Goal: Find specific page/section: Find specific page/section

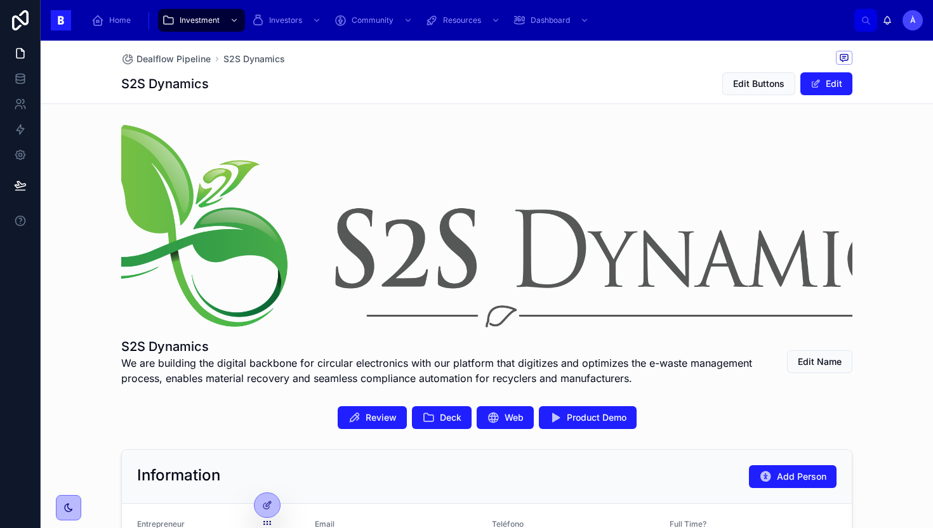
scroll to position [157, 0]
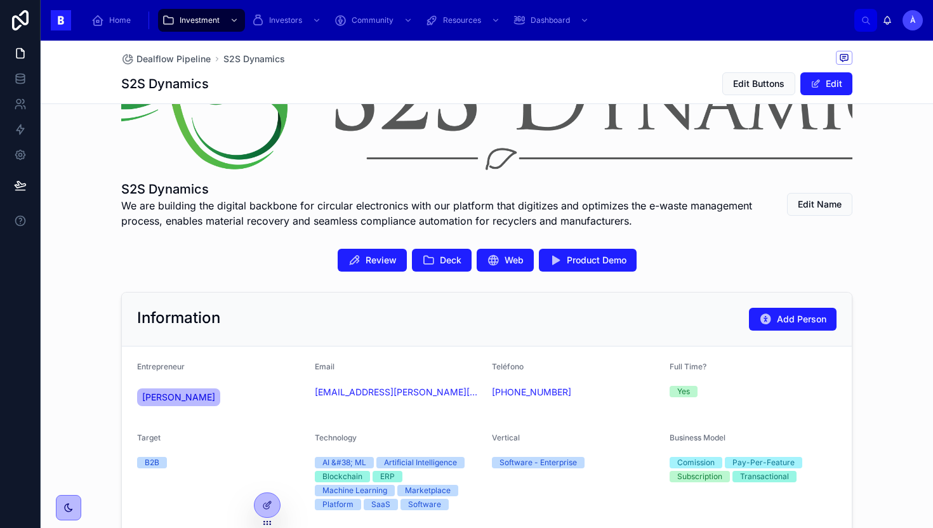
click at [277, 248] on div "Review Deck Web Product Demo" at bounding box center [487, 260] width 893 height 33
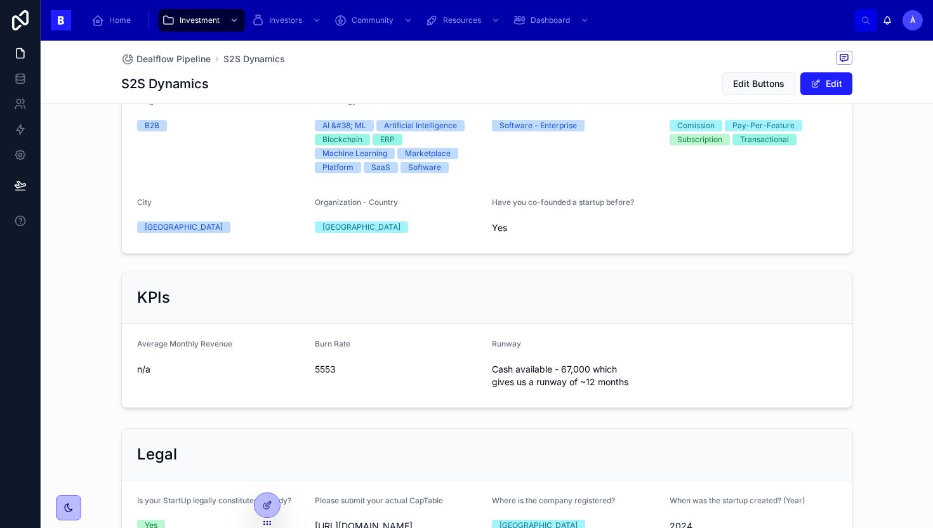
scroll to position [513, 0]
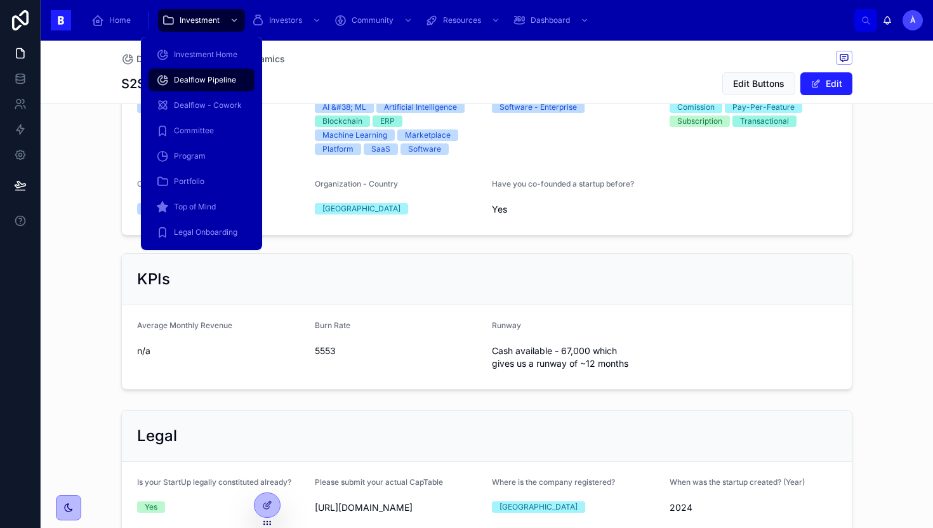
click at [205, 83] on span "Dealflow Pipeline" at bounding box center [205, 80] width 62 height 10
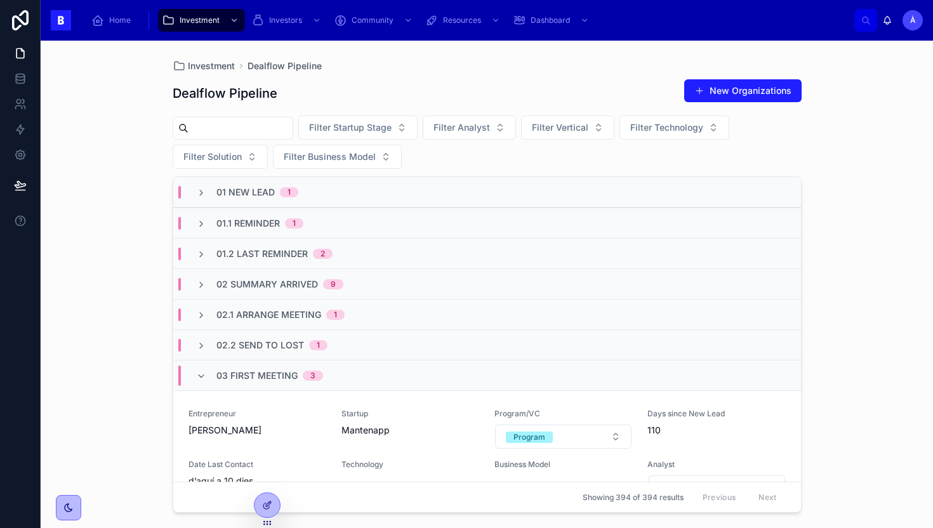
click at [229, 371] on span "03 First Meeting" at bounding box center [257, 376] width 81 height 13
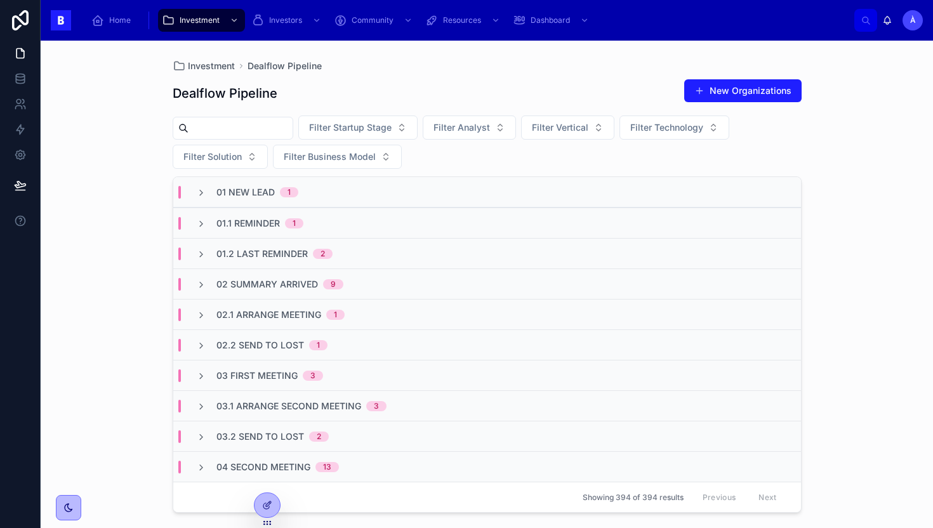
click at [237, 313] on span "02.1 Arrange Meeting" at bounding box center [269, 315] width 105 height 13
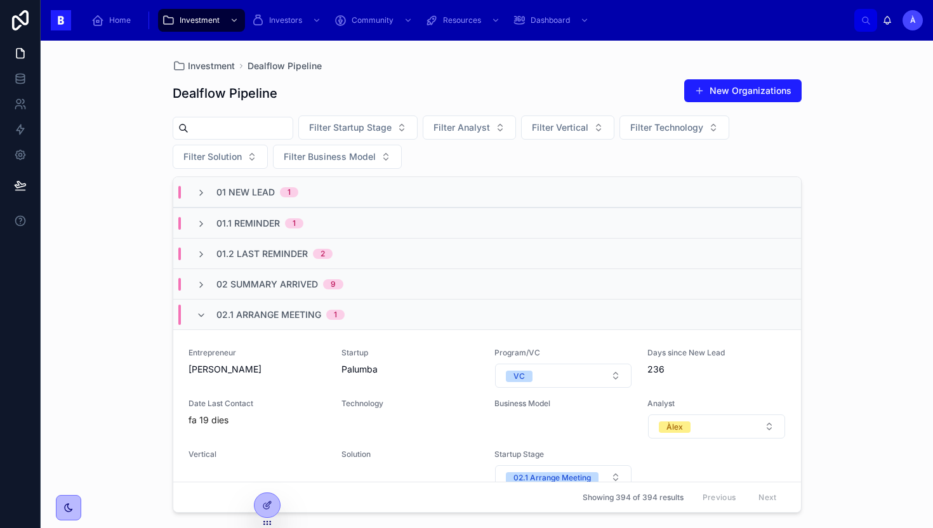
click at [237, 313] on span "02.1 Arrange Meeting" at bounding box center [269, 315] width 105 height 13
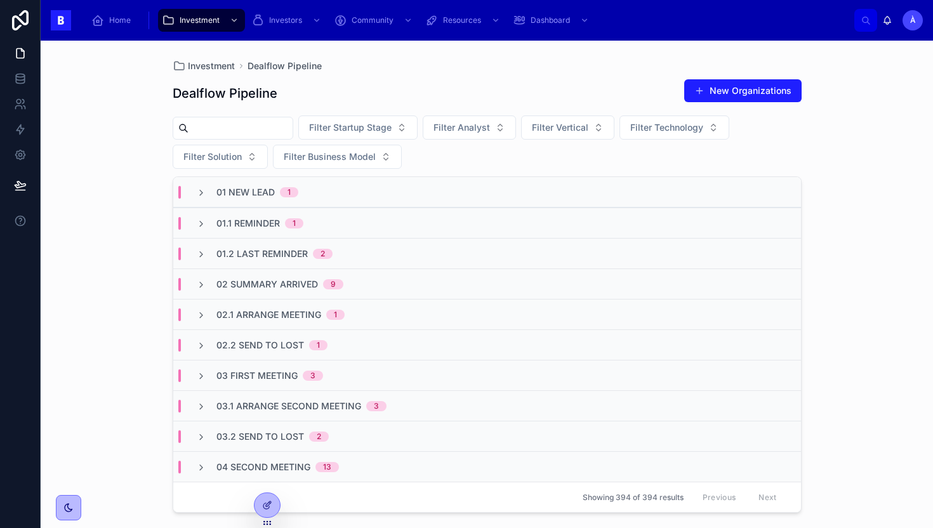
click at [237, 343] on span "02.2 Send To Lost" at bounding box center [261, 345] width 88 height 13
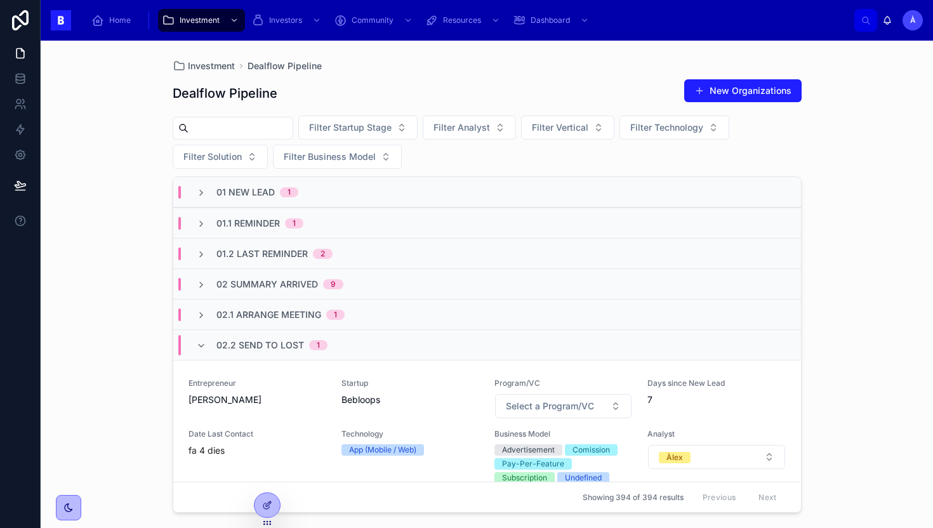
click at [237, 343] on span "02.2 Send To Lost" at bounding box center [261, 345] width 88 height 13
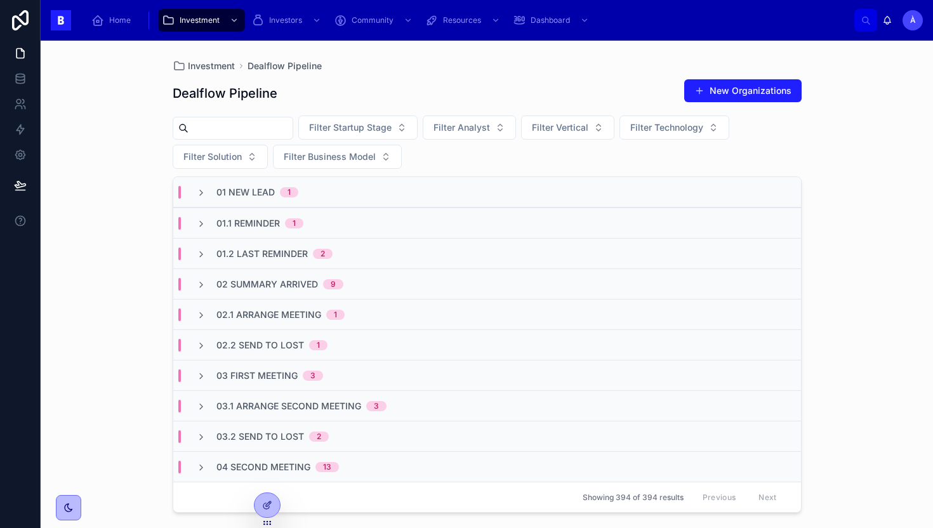
click at [264, 286] on span "02 Summary Arrived" at bounding box center [268, 284] width 102 height 13
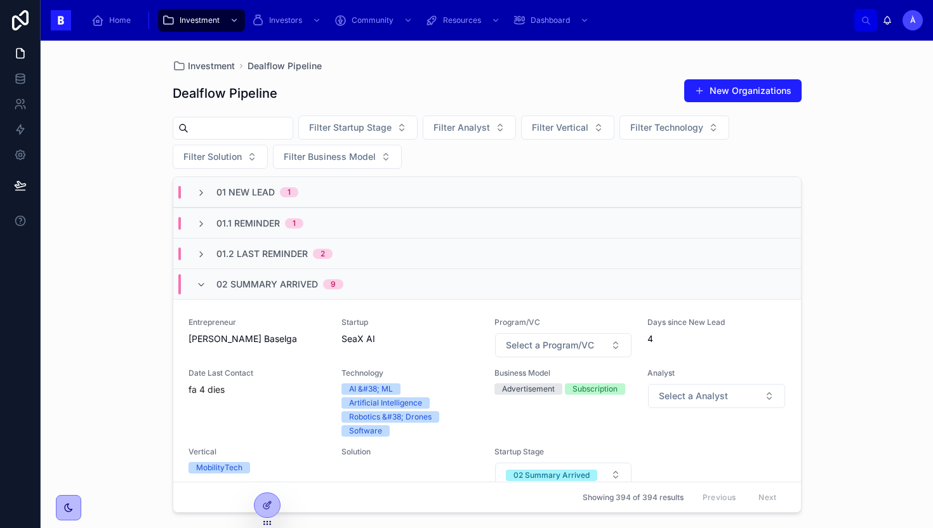
click at [264, 286] on span "02 Summary Arrived" at bounding box center [268, 284] width 102 height 13
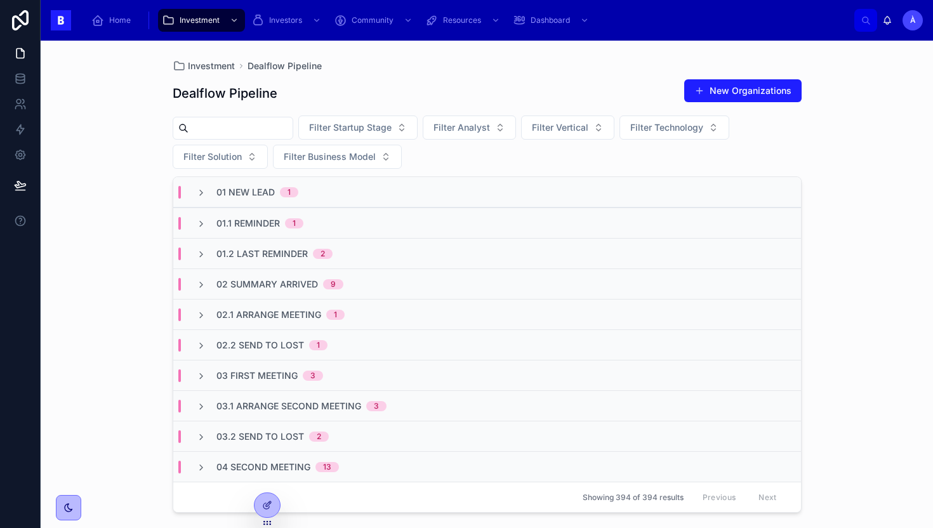
click at [282, 265] on div "01.2 Last Reminder 2" at bounding box center [487, 253] width 628 height 30
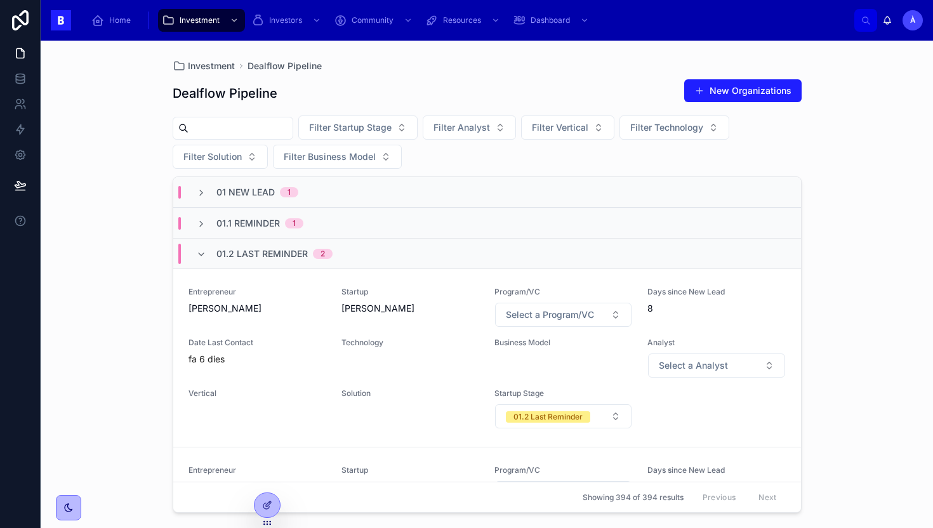
click at [290, 261] on div "01.2 Last Reminder 2" at bounding box center [275, 254] width 116 height 20
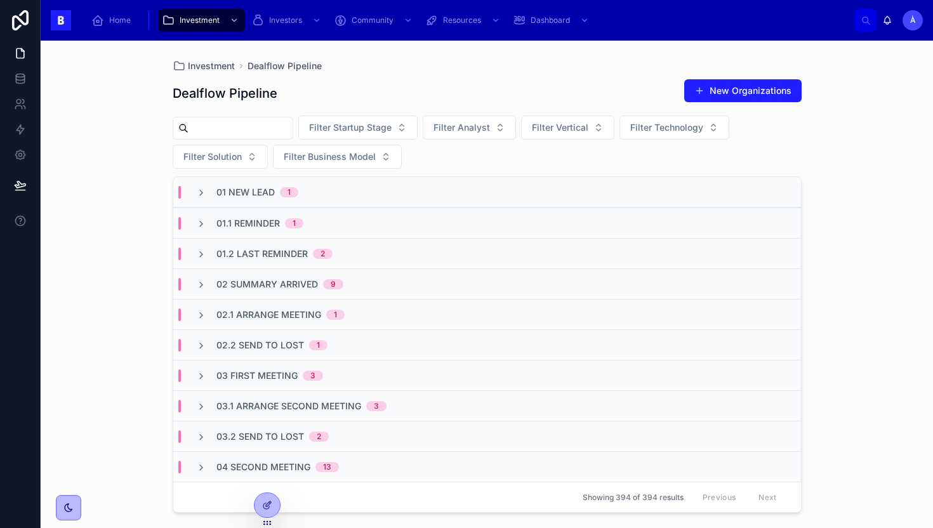
click at [253, 293] on div "02 Summary Arrived 9" at bounding box center [487, 284] width 628 height 30
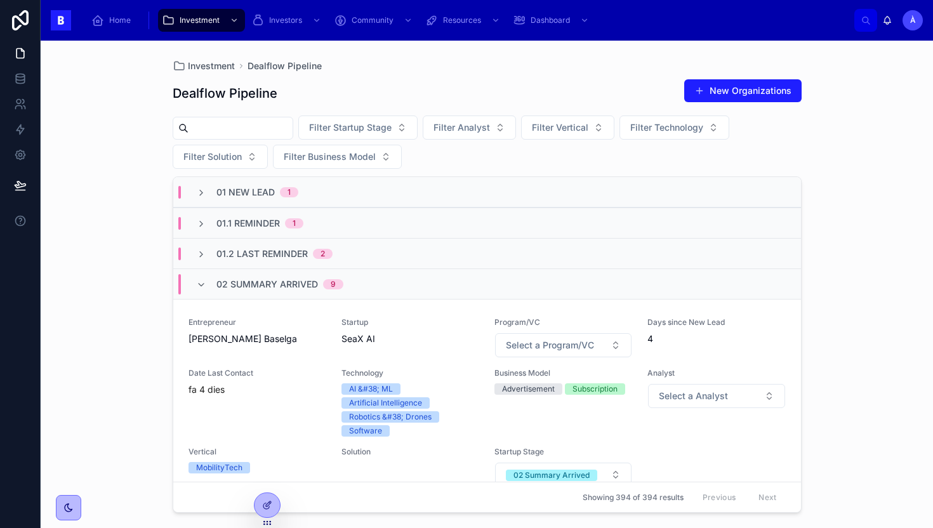
click at [253, 288] on span "02 Summary Arrived" at bounding box center [268, 284] width 102 height 13
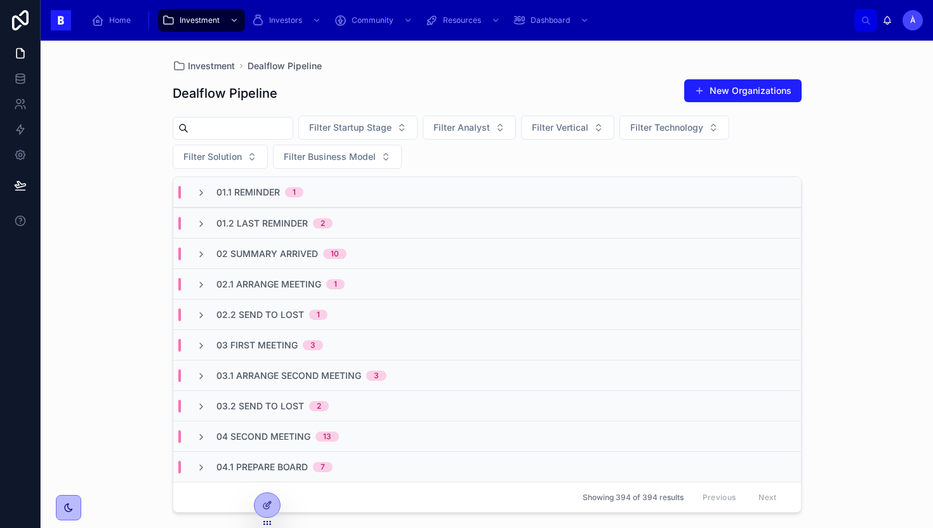
click at [484, 74] on div "Dealflow Pipeline New Organizations Filter Startup Stage Filter Analyst Filter …" at bounding box center [487, 292] width 629 height 442
click at [108, 90] on div "Investment Dealflow Pipeline Dealflow Pipeline New Organizations Filter Startup…" at bounding box center [487, 285] width 893 height 488
